Goal: Go to known website: Access a specific website the user already knows

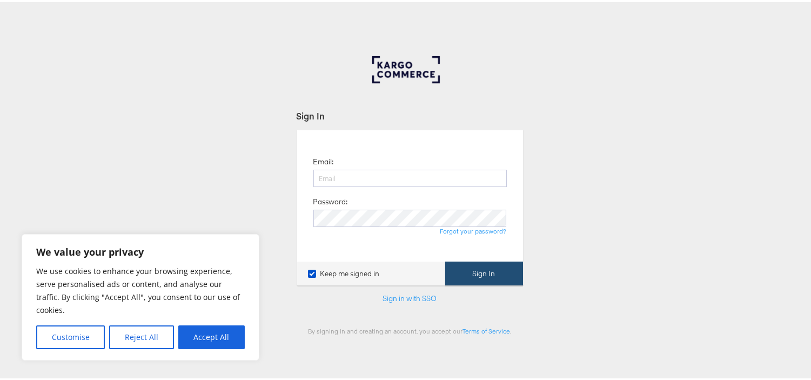
type input "[EMAIL_ADDRESS][PERSON_NAME][DOMAIN_NAME]"
click at [458, 272] on button "Sign In" at bounding box center [484, 271] width 78 height 24
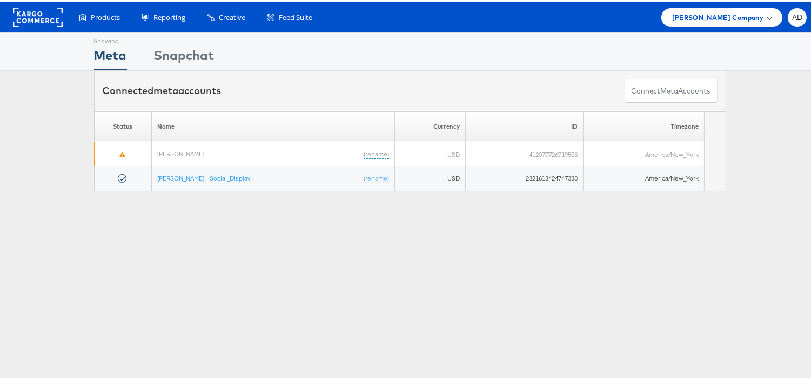
click at [726, 17] on span "Belk Company" at bounding box center [717, 15] width 91 height 11
